Goal: Task Accomplishment & Management: Complete application form

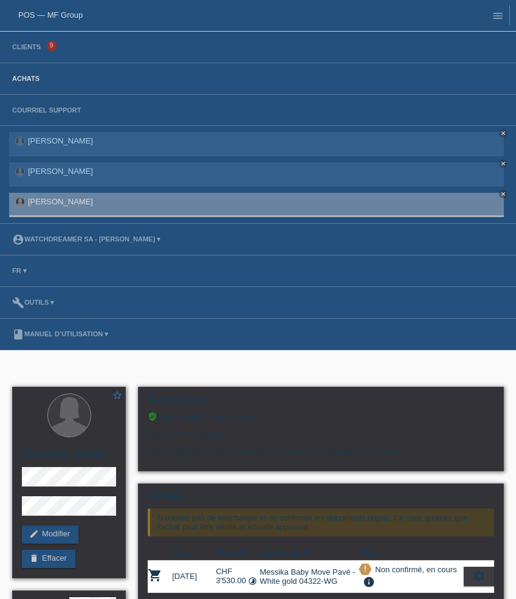
click at [19, 80] on link "Achats" at bounding box center [26, 78] width 40 height 7
click at [24, 50] on link "Clients" at bounding box center [26, 46] width 41 height 7
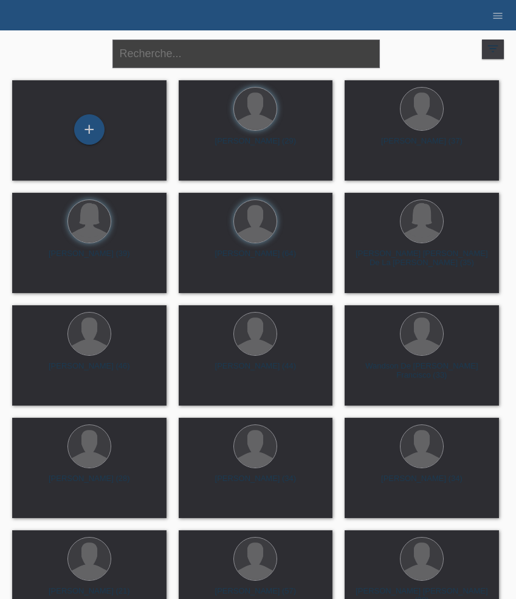
click at [172, 53] on input "text" at bounding box center [245, 54] width 267 height 29
paste input "Mazzeo"
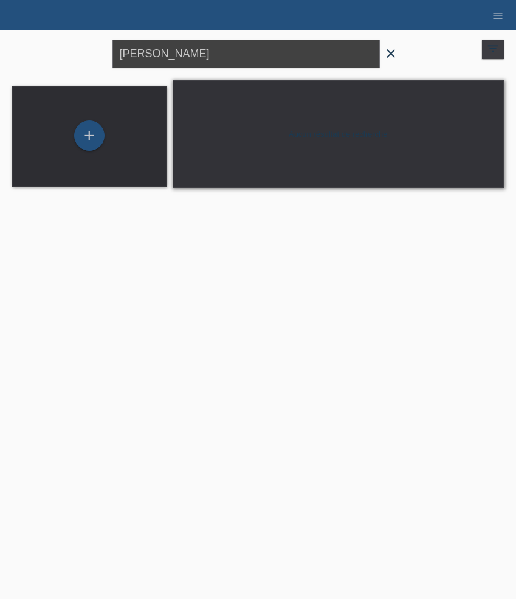
drag, startPoint x: 171, startPoint y: 50, endPoint x: 64, endPoint y: 50, distance: 107.6
click at [71, 50] on div "Mazzeo close filter_list view_module Afficher tous les clients star Afficher le…" at bounding box center [258, 52] width 504 height 44
paste input "Alessandr"
type input "[PERSON_NAME]"
click at [98, 135] on div "+" at bounding box center [89, 135] width 30 height 30
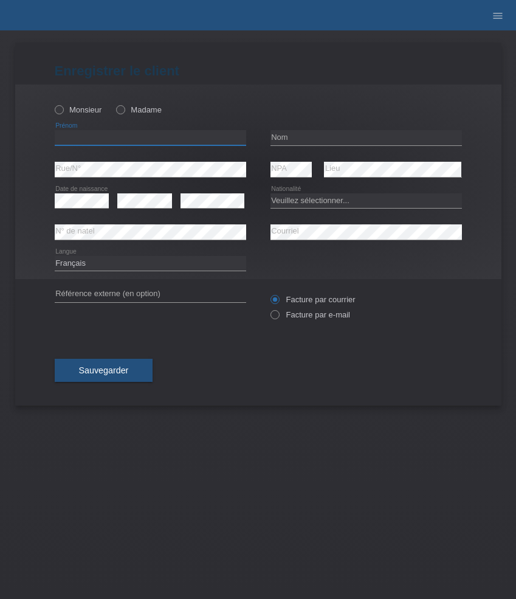
click at [105, 140] on input "text" at bounding box center [150, 137] width 191 height 15
paste input "[PERSON_NAME]"
type input "[PERSON_NAME]"
click at [334, 139] on input "text" at bounding box center [366, 137] width 191 height 15
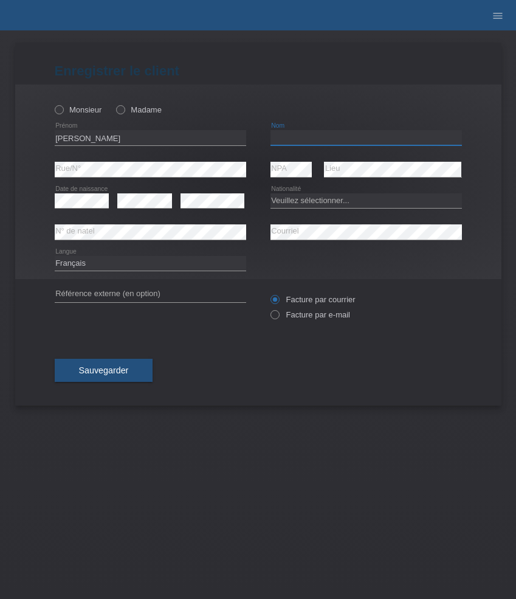
click at [334, 139] on input "text" at bounding box center [366, 137] width 191 height 15
paste input "Mazzeo"
type input "Mazzeo"
click at [118, 261] on select "Deutsch Français Italiano English" at bounding box center [150, 263] width 191 height 15
select select "it"
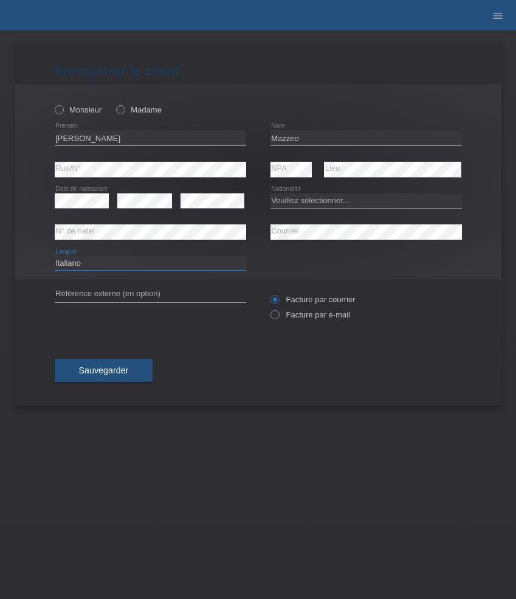
click at [55, 256] on select "Deutsch Français Italiano English" at bounding box center [150, 263] width 191 height 15
click at [331, 201] on select "Veuillez sélectionner... Suisse Allemagne Autriche Liechtenstein ------------ A…" at bounding box center [366, 200] width 191 height 15
select select "IT"
click at [271, 193] on select "Veuillez sélectionner... Suisse Allemagne Autriche Liechtenstein ------------ A…" at bounding box center [366, 200] width 191 height 15
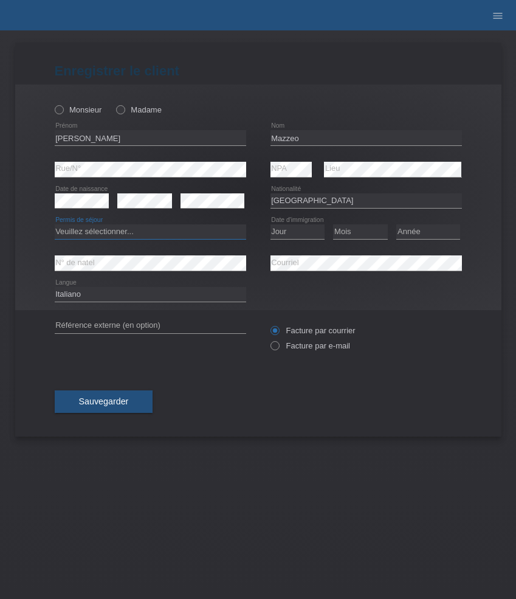
click at [206, 229] on select "Veuillez sélectionner... C B B - Statut de réfugié Autre" at bounding box center [150, 231] width 191 height 15
select select "C"
click at [55, 225] on select "Veuillez sélectionner... C B B - Statut de réfugié Autre" at bounding box center [150, 231] width 191 height 15
click at [292, 232] on select "Jour 01 02 03 04 05 06 07 08 09 10 11" at bounding box center [298, 231] width 55 height 15
select select "01"
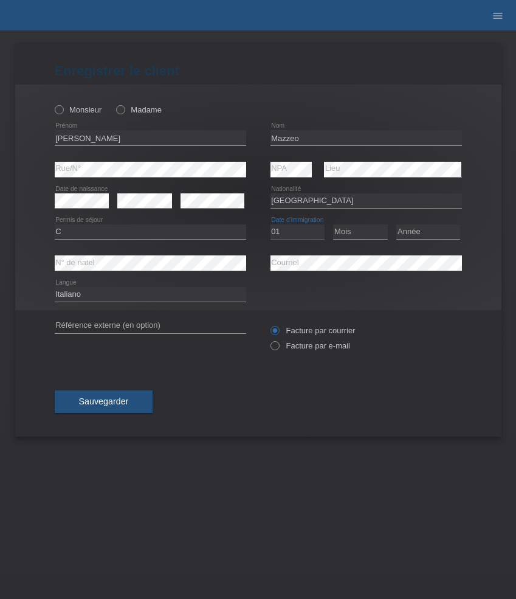
click at [271, 225] on select "Jour 01 02 03 04 05 06 07 08 09 10 11" at bounding box center [298, 231] width 55 height 15
click at [349, 234] on select "Mois 01 02 03 04 05 06 07 08 09 10 11" at bounding box center [360, 231] width 55 height 15
select select "01"
click at [333, 225] on select "Mois 01 02 03 04 05 06 07 08 09 10 11" at bounding box center [360, 231] width 55 height 15
click at [432, 220] on div "Année 2025 2024 2023 2022 2021 2020 2019 2018 2017" at bounding box center [428, 231] width 64 height 31
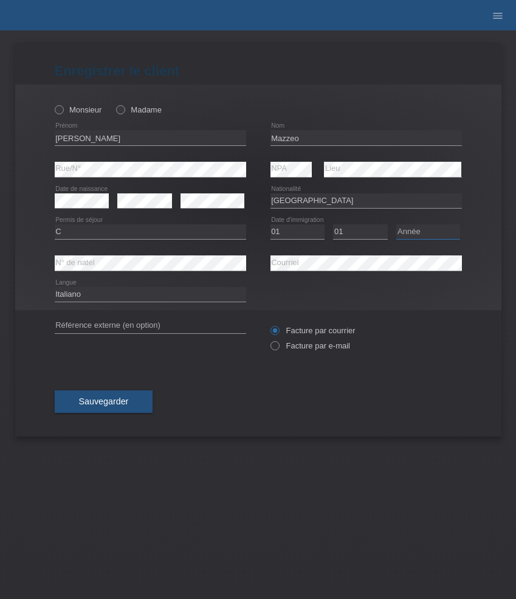
click at [430, 238] on select "Année 2025 2024 2023 2022 2021 2020 2019 2018 2017 2016 2015 2014 2013 2012 201…" at bounding box center [428, 231] width 64 height 15
select select "2000"
click at [396, 225] on select "Année 2025 2024 2023 2022 2021 2020 2019 2018 2017 2016 2015 2014 2013 2012 201…" at bounding box center [428, 231] width 64 height 15
click at [52, 103] on icon at bounding box center [52, 103] width 0 height 0
click at [63, 110] on input "Monsieur" at bounding box center [59, 109] width 8 height 8
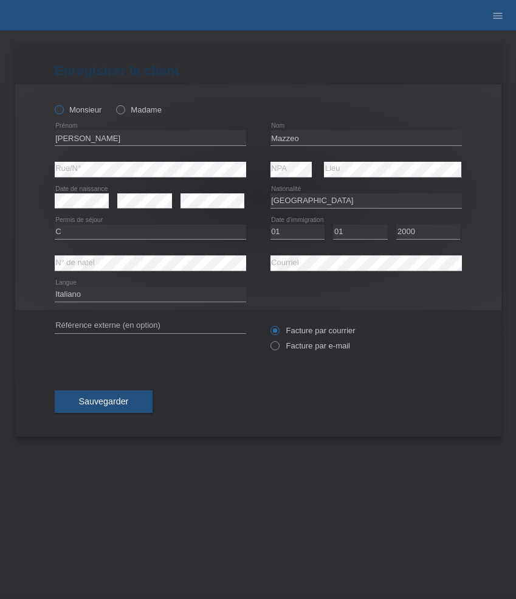
radio input "true"
click at [312, 346] on label "Facture par e-mail" at bounding box center [311, 345] width 80 height 9
click at [278, 346] on input "Facture par e-mail" at bounding box center [275, 348] width 8 height 15
radio input "true"
click at [134, 295] on select "Deutsch Français Italiano English" at bounding box center [150, 294] width 191 height 15
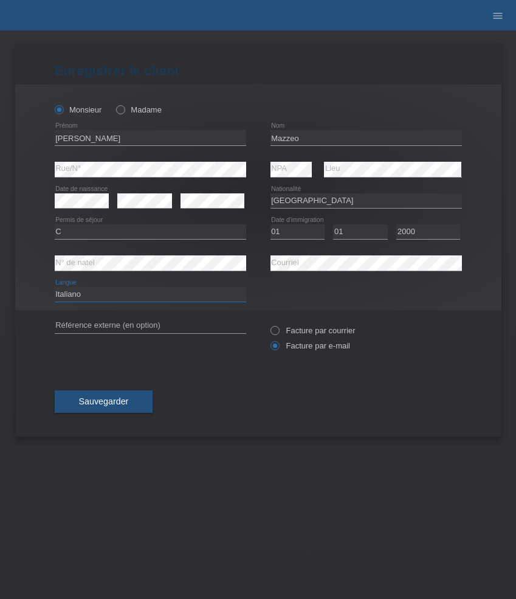
select select "de"
click at [55, 288] on select "Deutsch Français Italiano English" at bounding box center [150, 294] width 191 height 15
click at [117, 404] on span "Sauvegarder" at bounding box center [104, 401] width 50 height 10
click at [207, 267] on div "error N° de natel error Courriel" at bounding box center [258, 263] width 407 height 32
click at [121, 404] on span "Sauvegarder" at bounding box center [104, 401] width 50 height 10
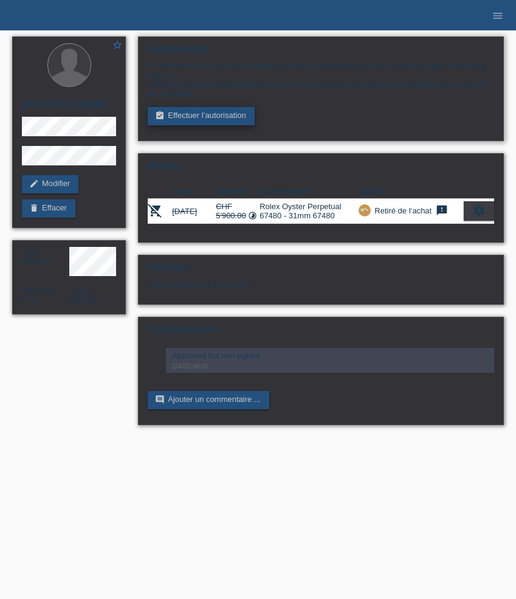
click at [182, 118] on link "assignment_turned_in Effectuer l’autorisation" at bounding box center [201, 116] width 106 height 18
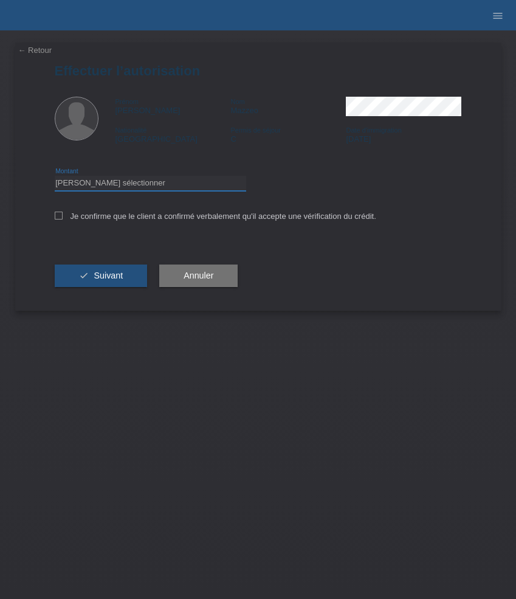
click at [137, 182] on select "Veuillez sélectionner CHF 1.00 - CHF 499.00 CHF 500.00 - CHF 1'999.00 CHF 2'000…" at bounding box center [150, 183] width 191 height 15
select select "3"
click at [55, 177] on select "Veuillez sélectionner CHF 1.00 - CHF 499.00 CHF 500.00 - CHF 1'999.00 CHF 2'000…" at bounding box center [150, 183] width 191 height 15
click at [136, 217] on label "Je confirme que le client a confirmé verbalement qu'il accepte une vérification…" at bounding box center [216, 216] width 322 height 9
click at [63, 217] on input "Je confirme que le client a confirmé verbalement qu'il accepte une vérification…" at bounding box center [59, 216] width 8 height 8
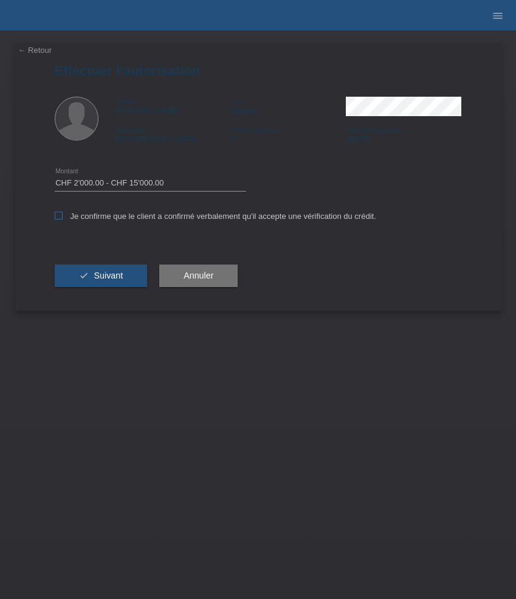
checkbox input "true"
click at [120, 269] on button "check Suivant" at bounding box center [101, 275] width 93 height 23
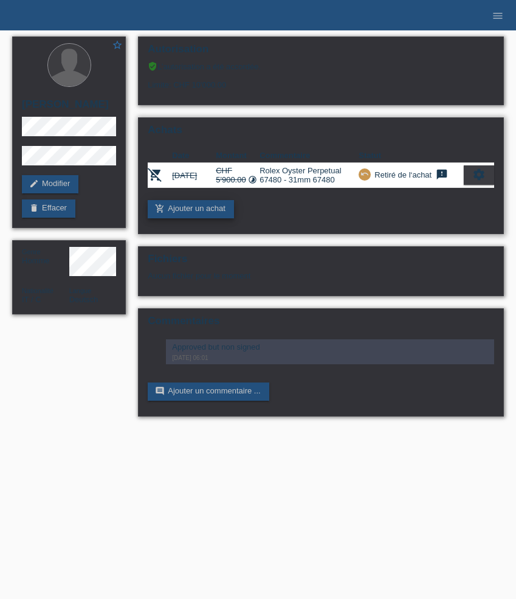
click at [191, 218] on link "add_shopping_cart Ajouter un achat" at bounding box center [191, 209] width 86 height 18
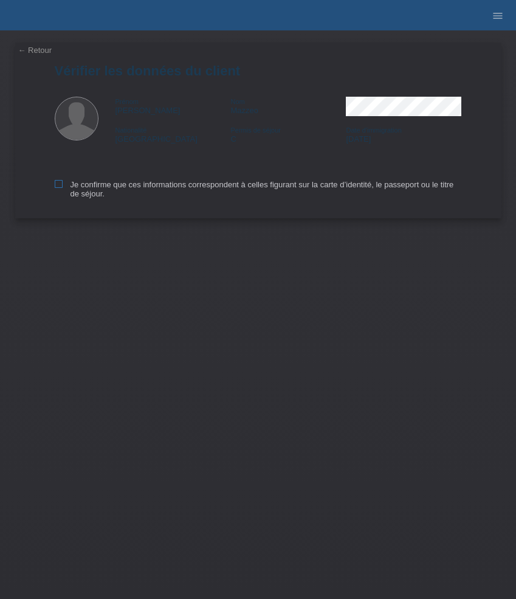
click at [99, 188] on label "Je confirme que ces informations correspondent à celles figurant sur la carte d…" at bounding box center [258, 189] width 407 height 18
click at [63, 188] on input "Je confirme que ces informations correspondent à celles figurant sur la carte d…" at bounding box center [59, 184] width 8 height 8
checkbox input "true"
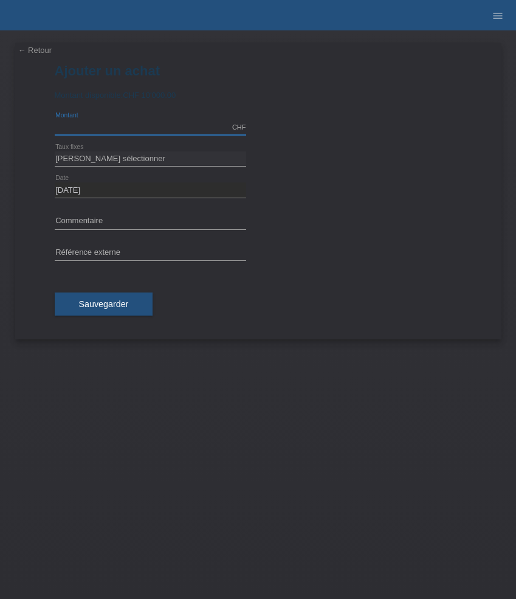
click at [112, 125] on input "text" at bounding box center [150, 127] width 191 height 15
type input "5900.00"
click at [133, 160] on select "Veuillez sélectionner 6 versements 12 versements 24 versements 36 versements 48…" at bounding box center [150, 158] width 191 height 15
select select "626"
click at [55, 151] on select "Veuillez sélectionner 6 versements 12 versements 24 versements 36 versements 48…" at bounding box center [150, 158] width 191 height 15
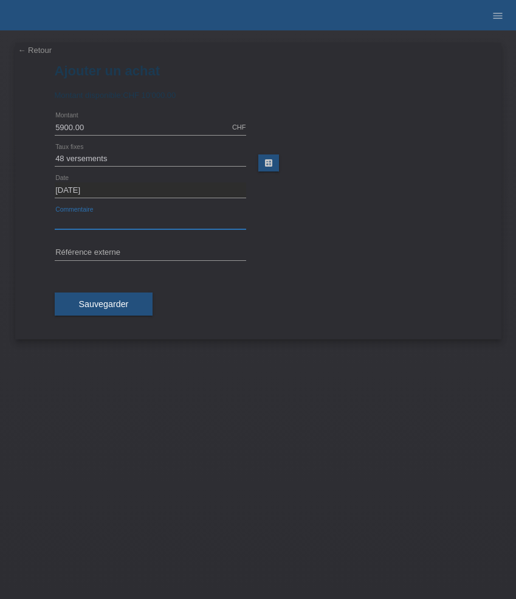
click at [97, 215] on input "text" at bounding box center [150, 221] width 191 height 15
paste input "Rolex Oyster Perpetual 67480 - 31mm"
type input "Rolex Oyster Perpetual 67480 - 31mm"
click at [160, 258] on input "text" at bounding box center [150, 253] width 191 height 15
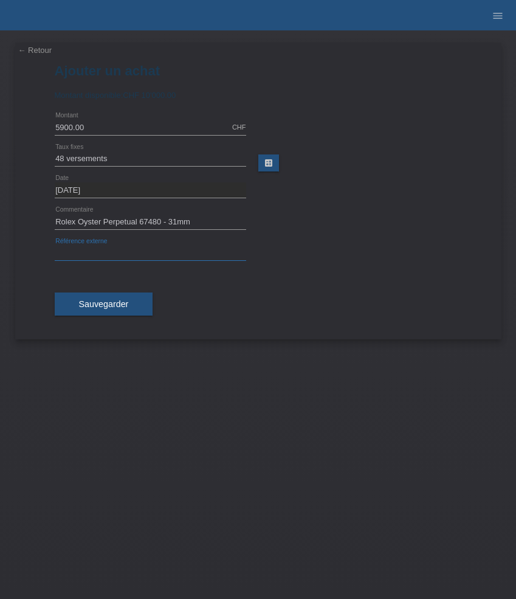
click at [160, 258] on input "text" at bounding box center [150, 253] width 191 height 15
paste input "531038"
type input "531038"
click at [109, 302] on span "Sauvegarder" at bounding box center [104, 304] width 50 height 10
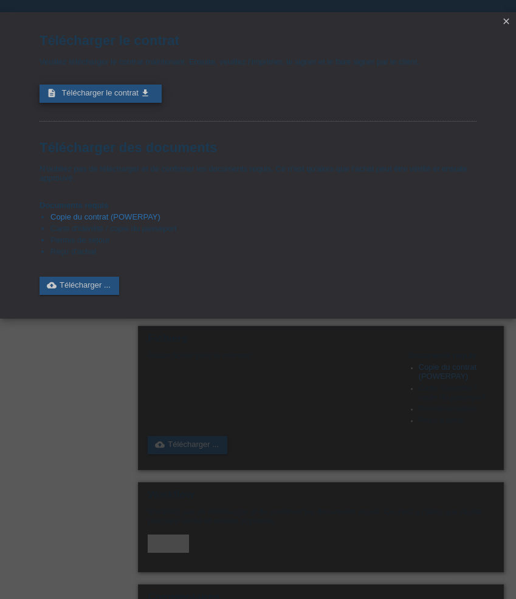
click at [140, 95] on icon "get_app" at bounding box center [145, 93] width 10 height 10
